Goal: Check status

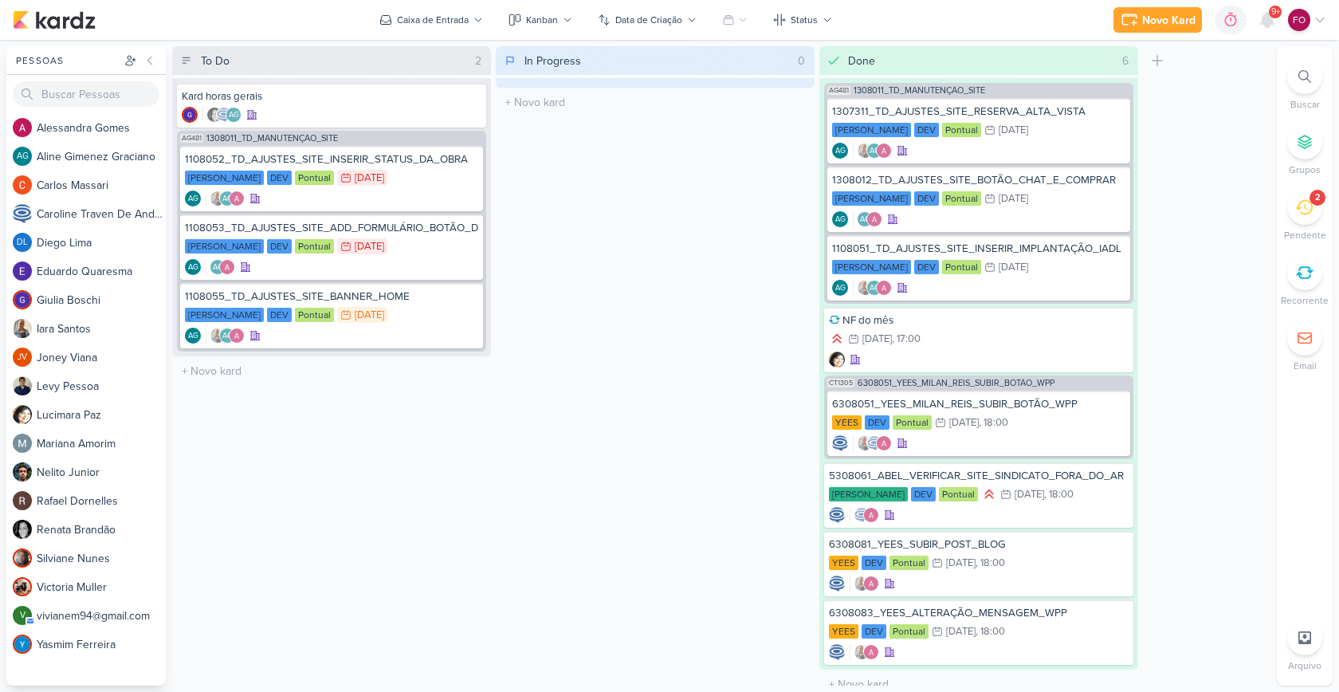
click at [1308, 200] on icon at bounding box center [1304, 207] width 18 height 18
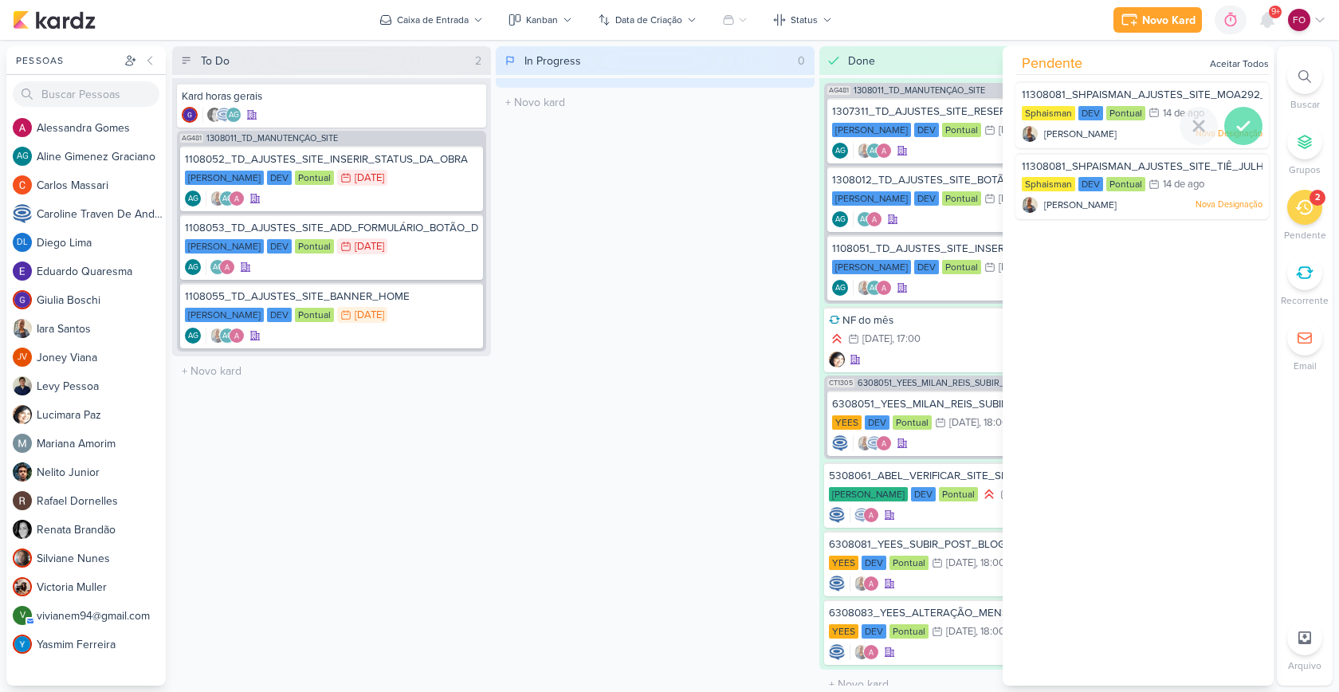
click at [1233, 127] on icon at bounding box center [1242, 125] width 19 height 19
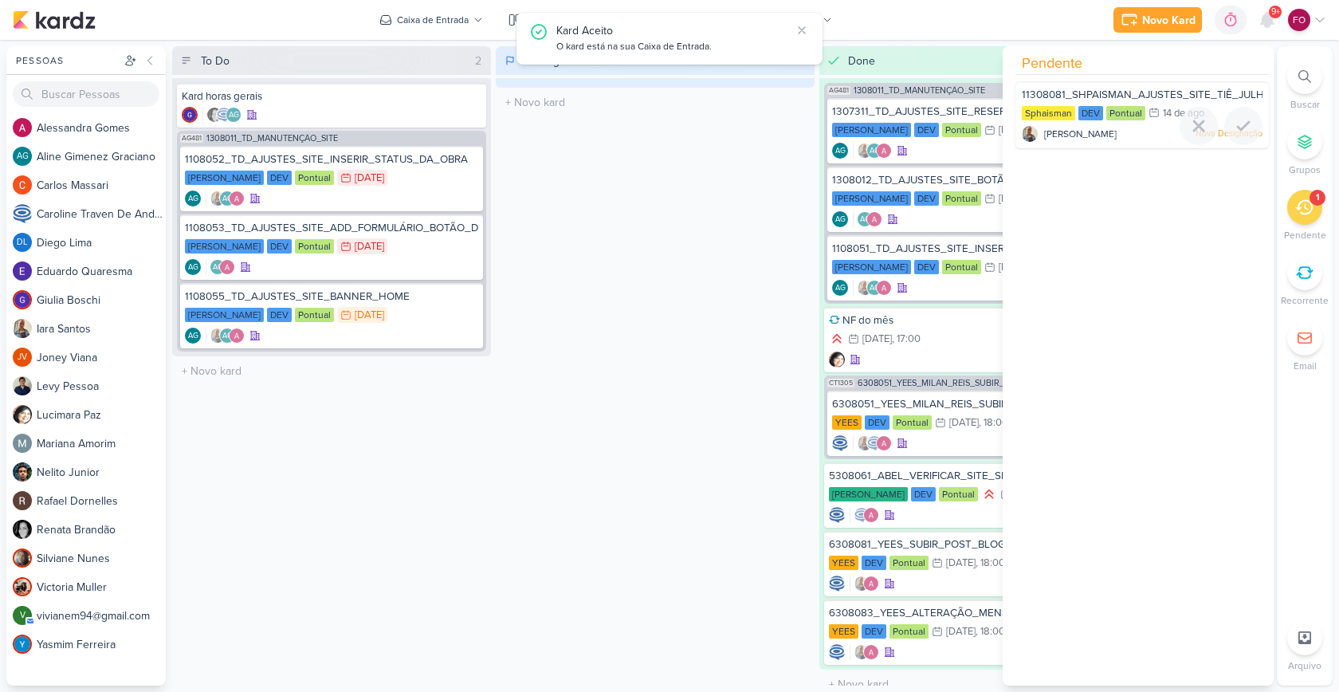
click at [1237, 127] on icon at bounding box center [1242, 126] width 11 height 8
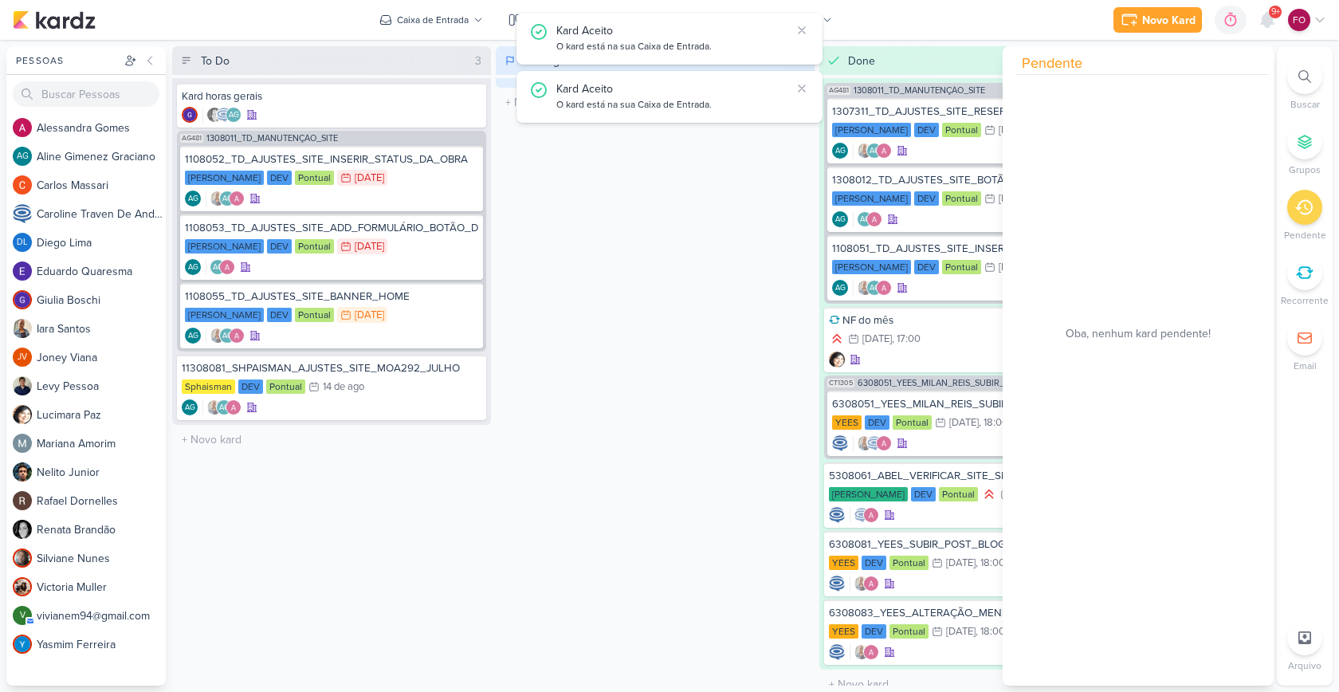
click at [707, 292] on div "In Progress 0 Mover Para Esquerda Mover Para Direita [GEOGRAPHIC_DATA] O título…" at bounding box center [655, 365] width 319 height 639
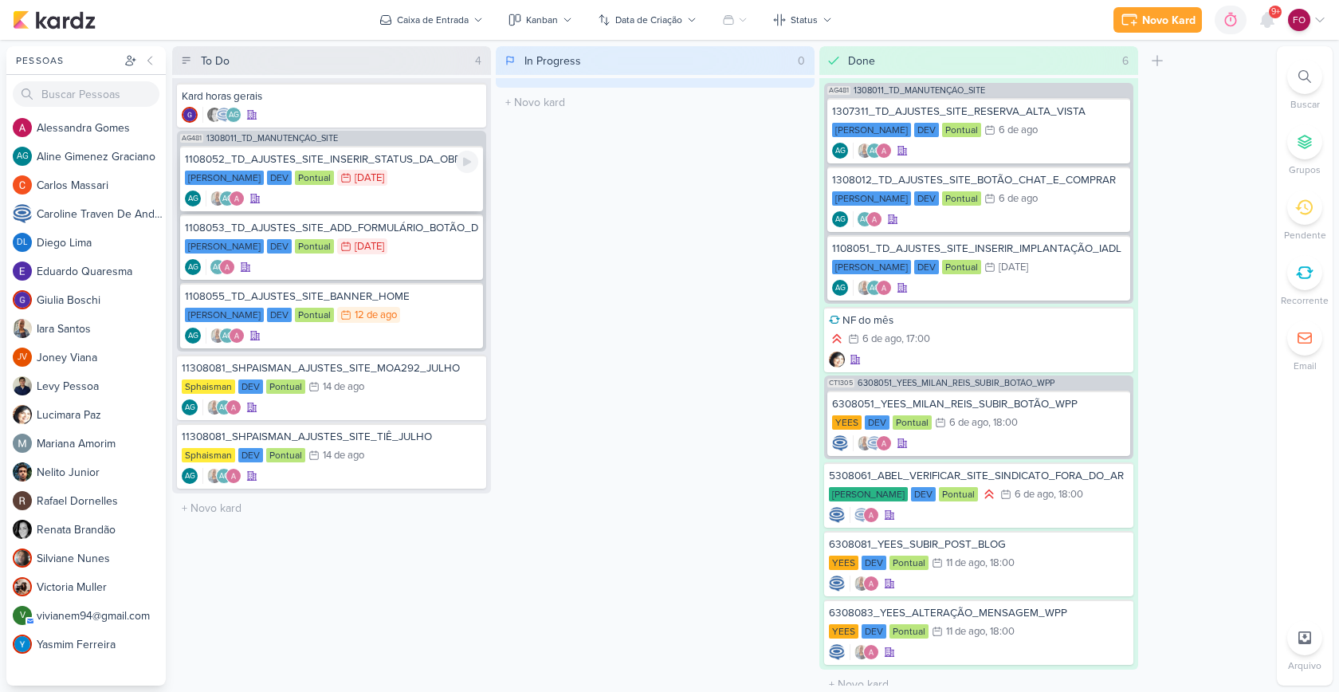
click at [375, 175] on div "[DATE]" at bounding box center [369, 178] width 29 height 10
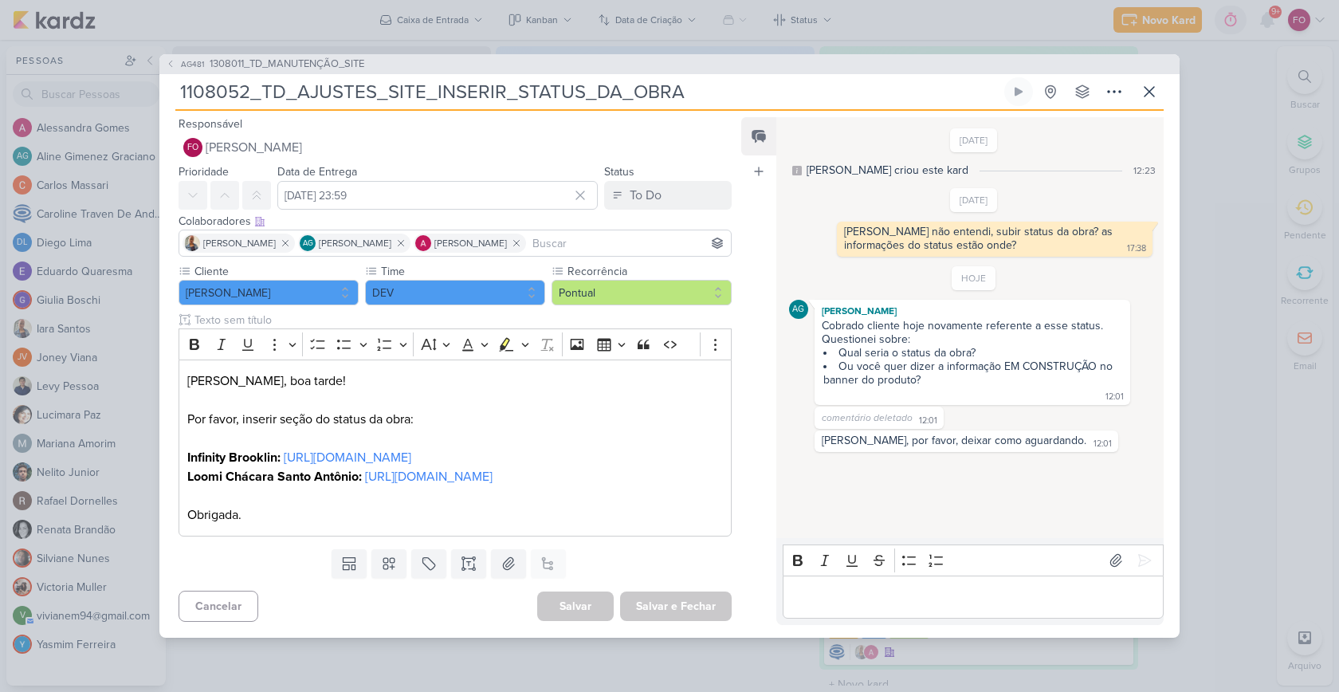
click at [882, 598] on p "Editor editing area: main" at bounding box center [972, 596] width 364 height 19
click at [1147, 87] on icon at bounding box center [1149, 92] width 10 height 10
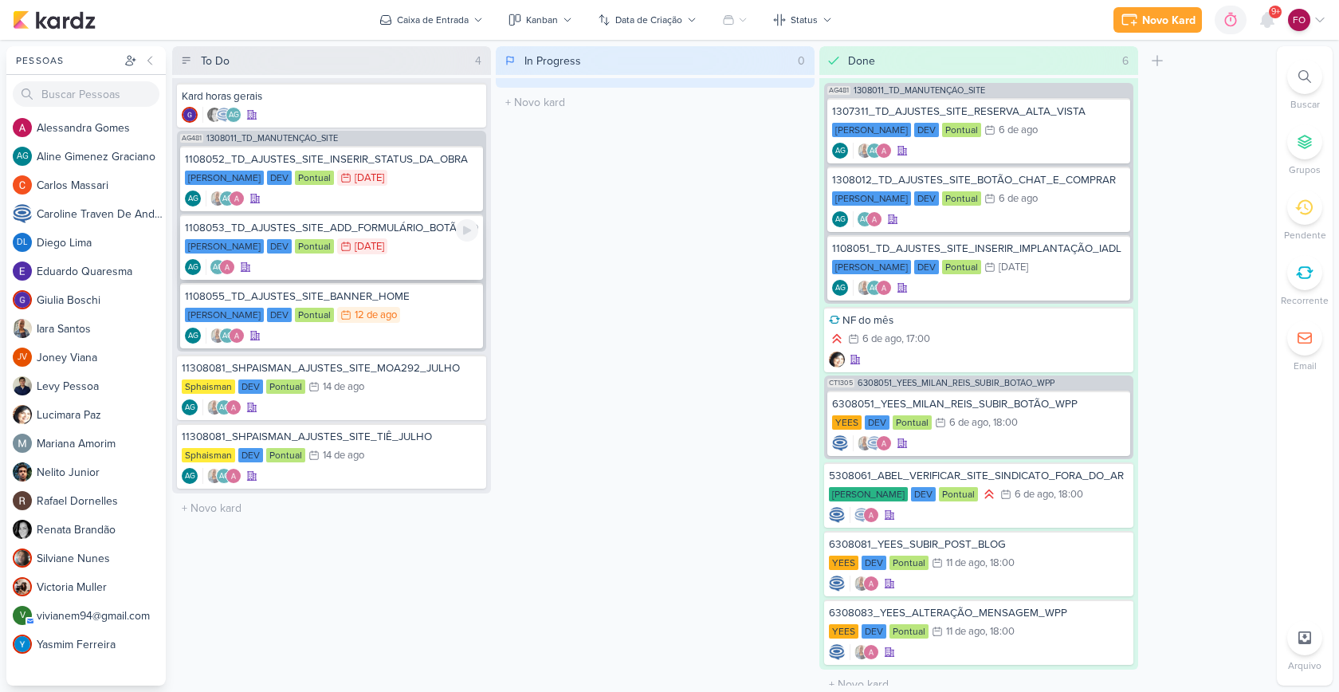
click at [401, 243] on div "[PERSON_NAME] DEV Pontual 7/8 [DATE]" at bounding box center [331, 247] width 293 height 18
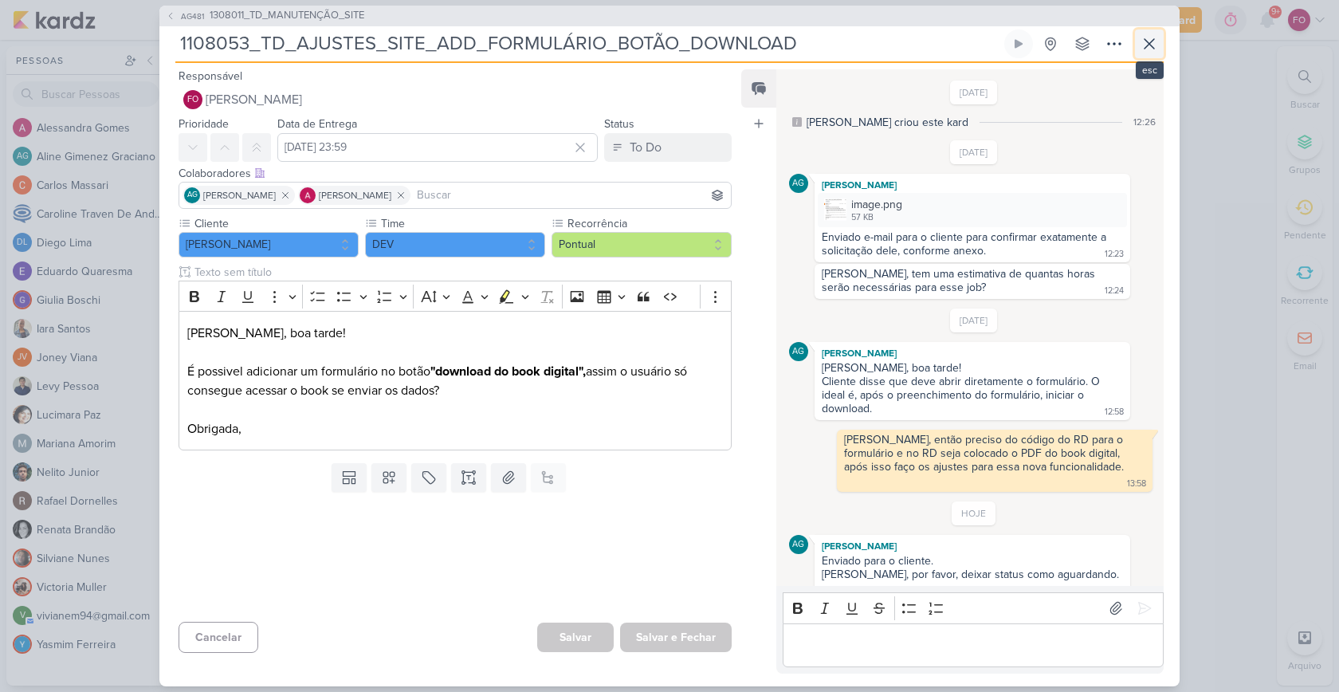
click at [1143, 49] on icon at bounding box center [1148, 43] width 19 height 19
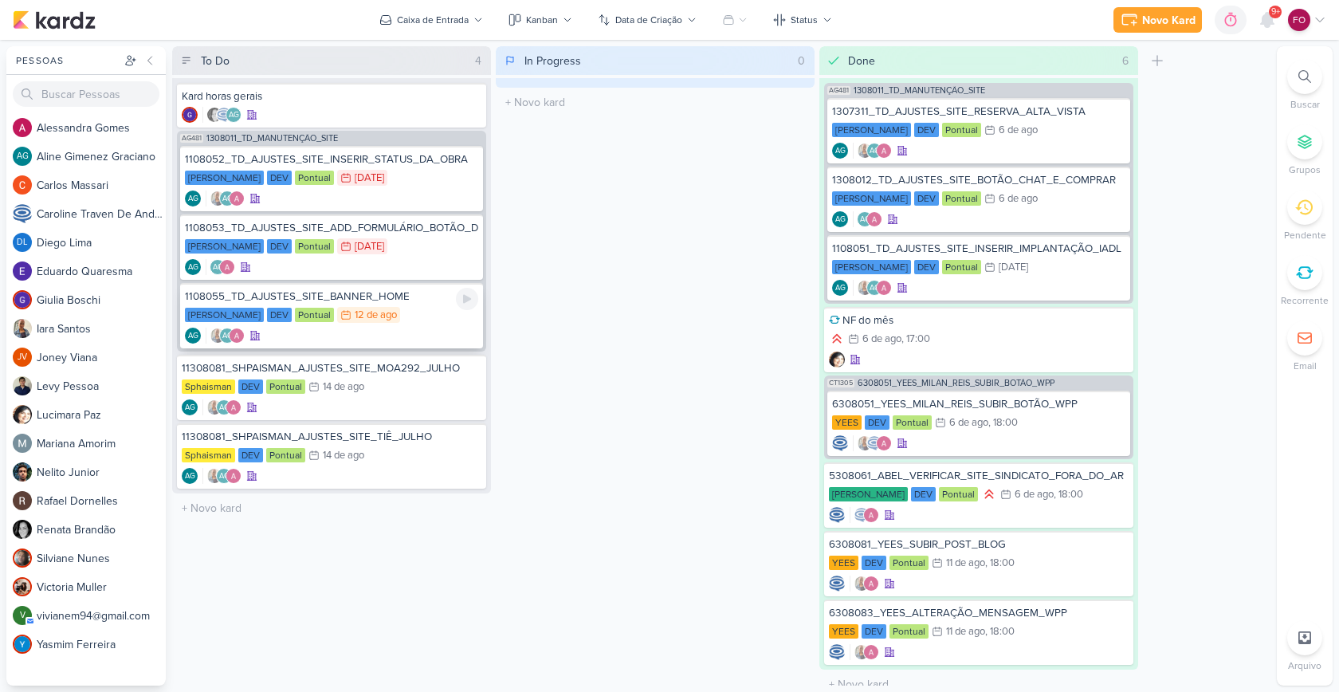
click at [402, 304] on div "1108055_TD_AJUSTES_SITE_BANNER_HOME [PERSON_NAME] DEV Pontual 12/8 [DATE] AG" at bounding box center [331, 315] width 303 height 65
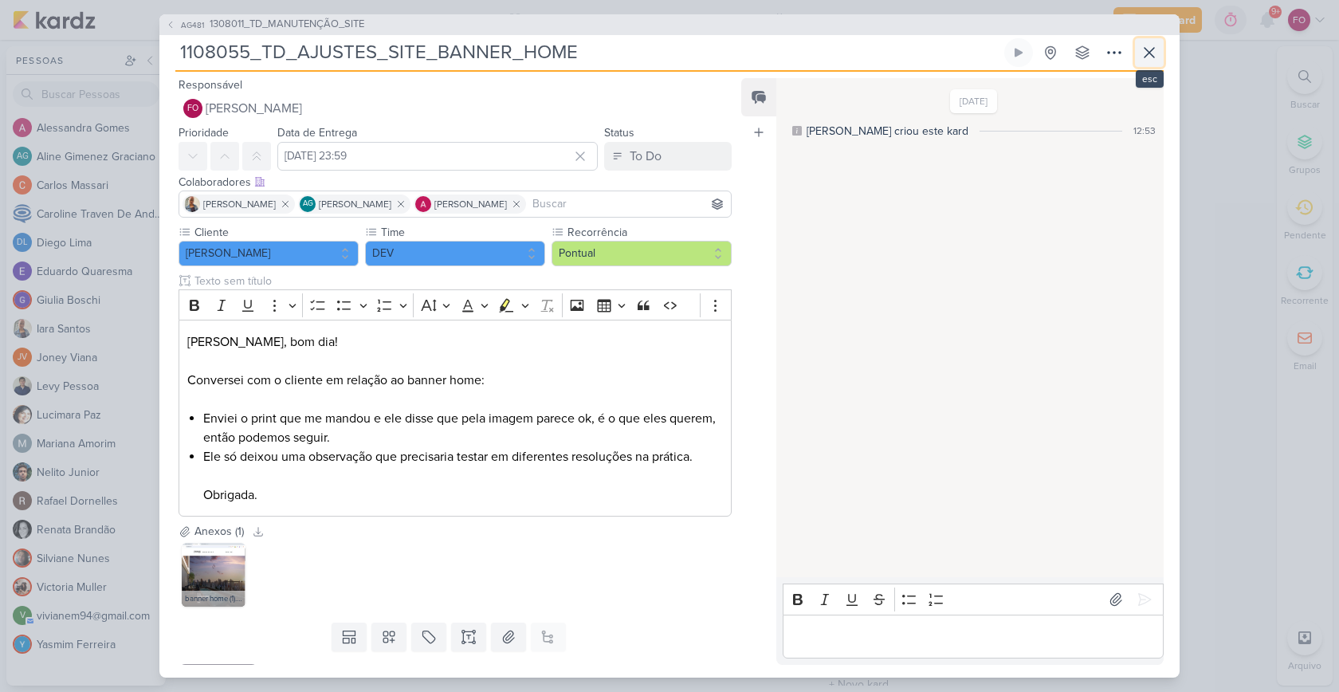
click at [1147, 50] on icon at bounding box center [1149, 53] width 10 height 10
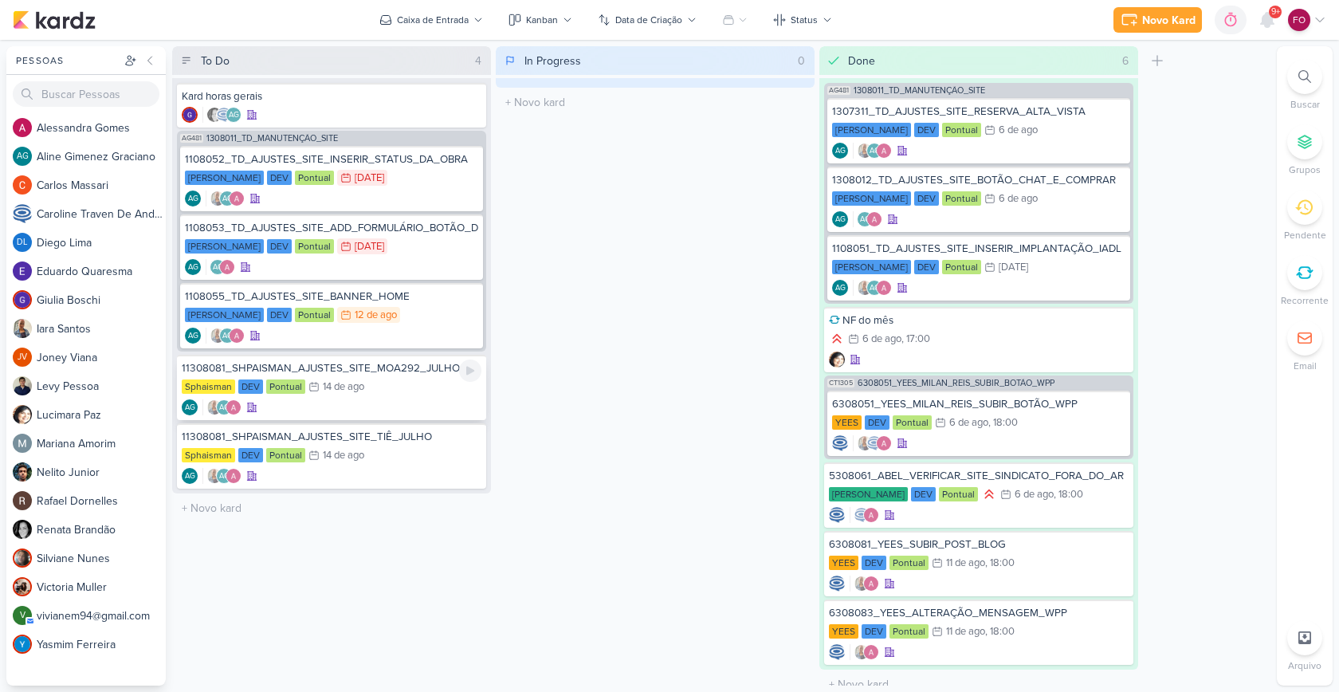
click at [406, 395] on div "Sphaisman DEV Pontual 14/8 [DATE]" at bounding box center [332, 387] width 300 height 18
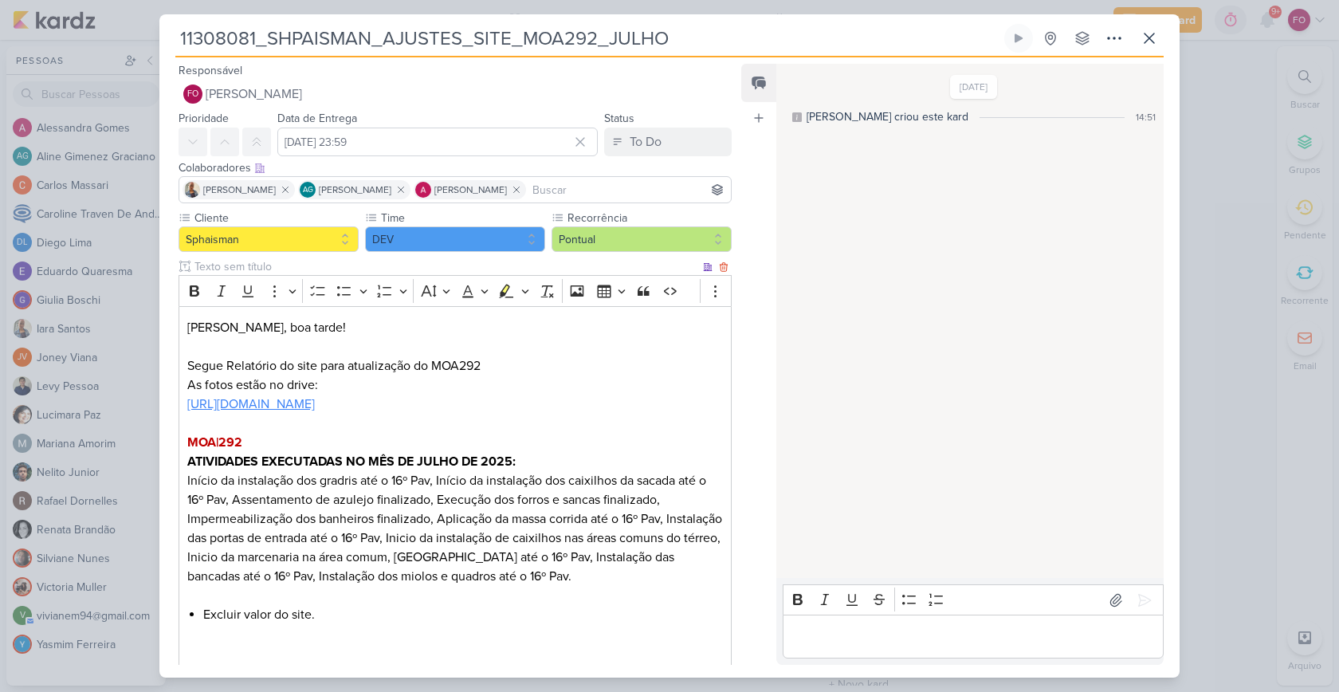
click at [315, 406] on link "[URL][DOMAIN_NAME]" at bounding box center [250, 404] width 127 height 16
click at [1154, 42] on icon at bounding box center [1148, 38] width 19 height 19
